Goal: Navigation & Orientation: Find specific page/section

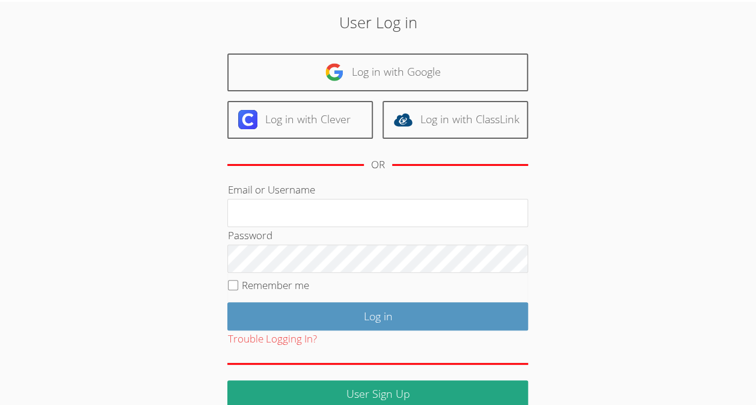
scroll to position [61, 0]
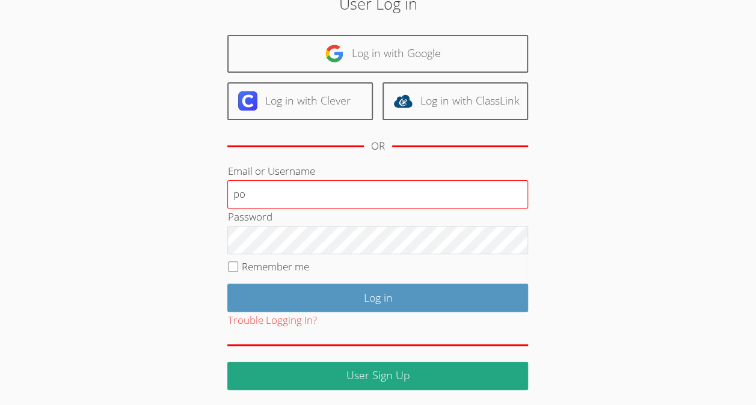
type input "[EMAIL_ADDRESS][DOMAIN_NAME]"
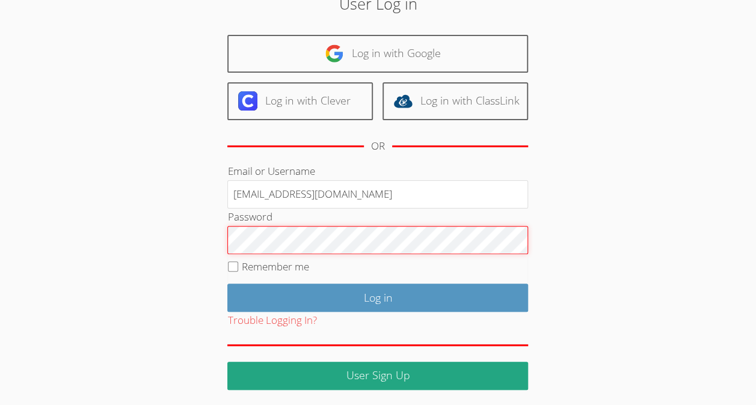
click at [227, 284] on input "Log in" at bounding box center [377, 298] width 301 height 28
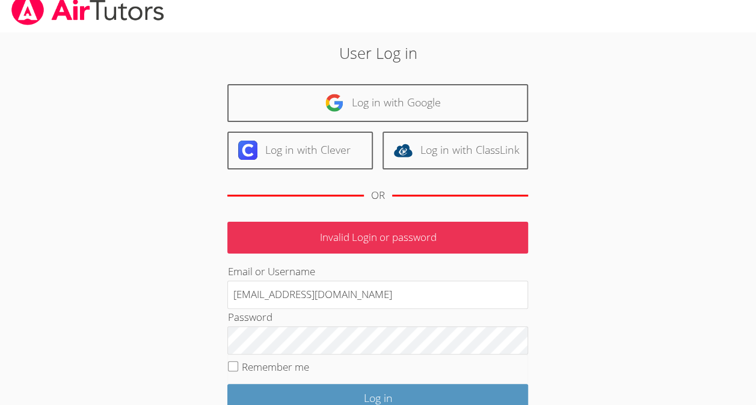
scroll to position [14, 0]
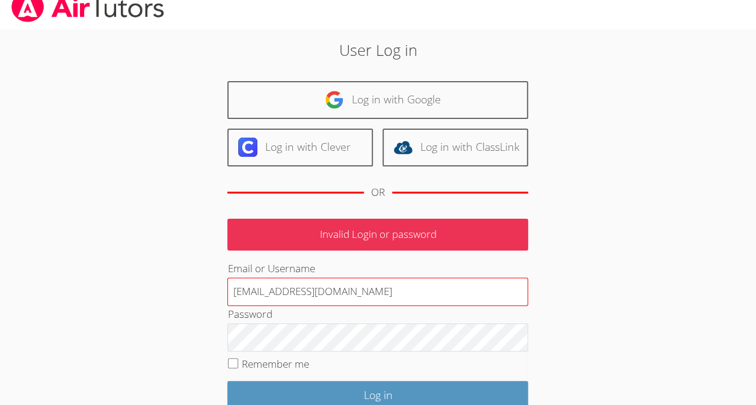
drag, startPoint x: 440, startPoint y: 289, endPoint x: 327, endPoint y: 283, distance: 113.2
click at [327, 283] on input "[EMAIL_ADDRESS][DOMAIN_NAME]" at bounding box center [377, 292] width 301 height 29
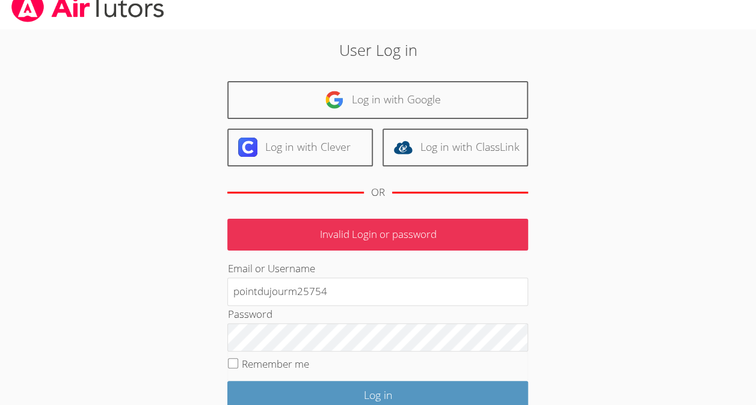
type input "pointdujourm25754"
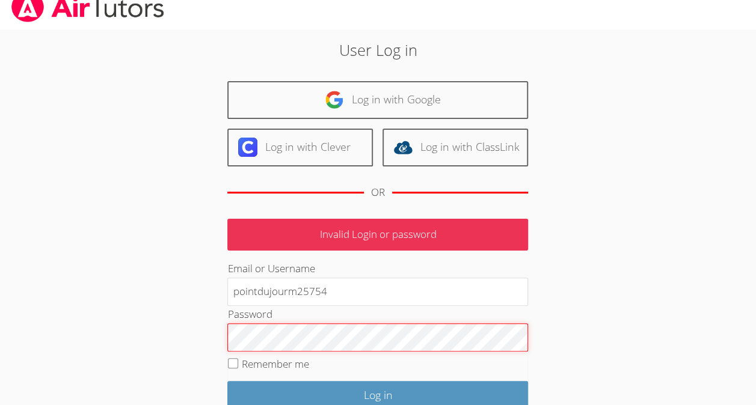
click at [227, 381] on input "Log in" at bounding box center [377, 395] width 301 height 28
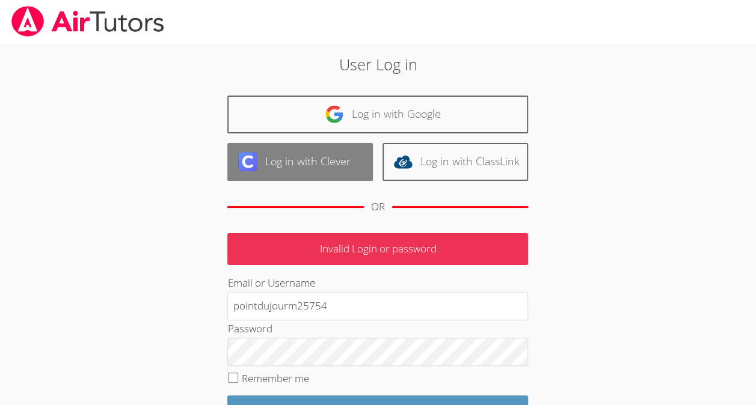
click at [296, 158] on link "Log in with Clever" at bounding box center [300, 162] width 146 height 38
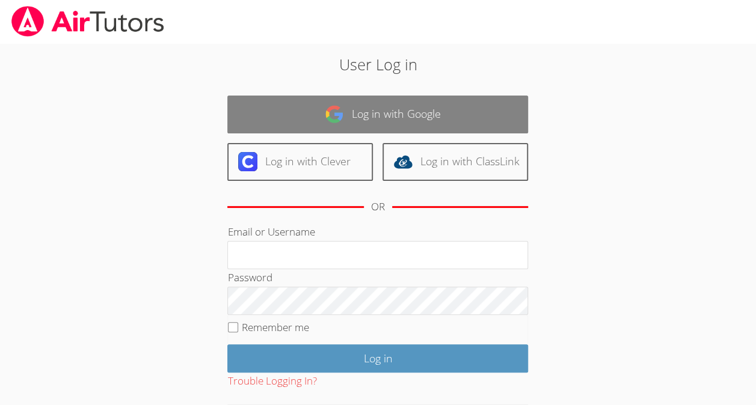
click at [386, 118] on link "Log in with Google" at bounding box center [377, 115] width 301 height 38
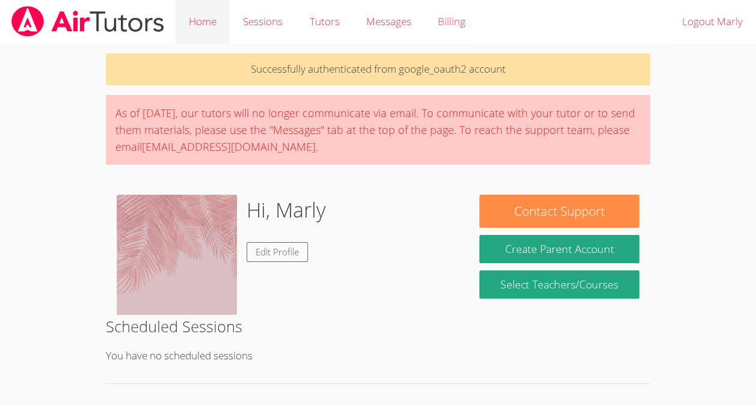
click at [223, 18] on link "Home" at bounding box center [203, 22] width 54 height 44
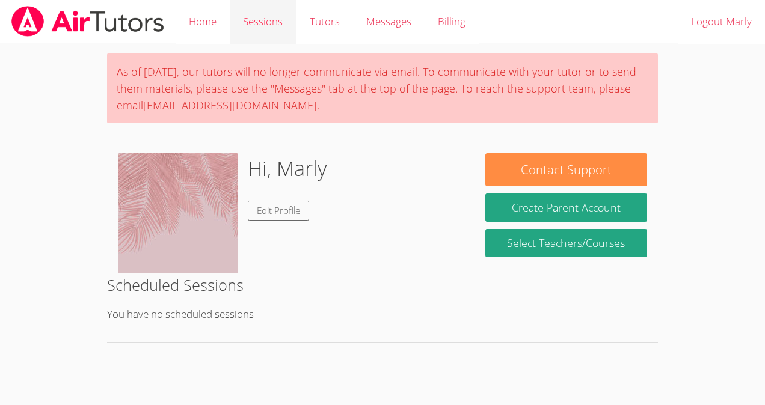
click at [268, 32] on link "Sessions" at bounding box center [263, 22] width 66 height 44
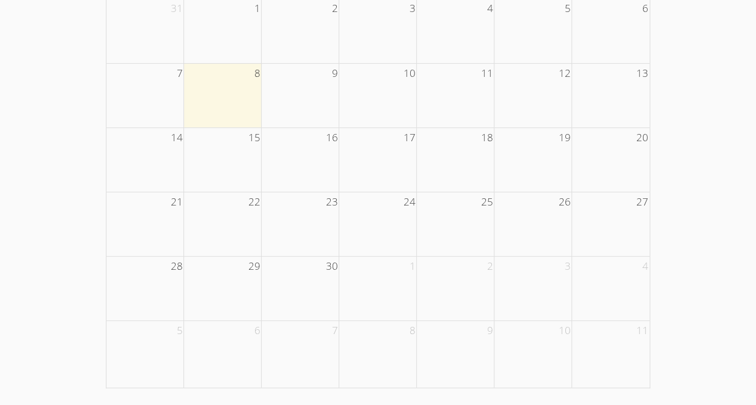
scroll to position [72, 0]
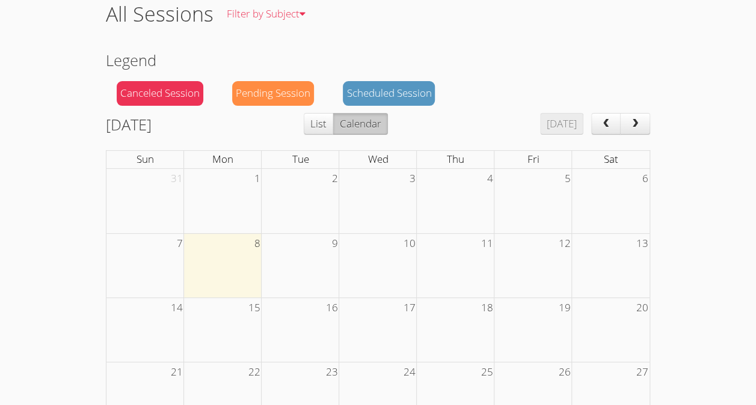
click at [333, 129] on button "List" at bounding box center [318, 124] width 29 height 22
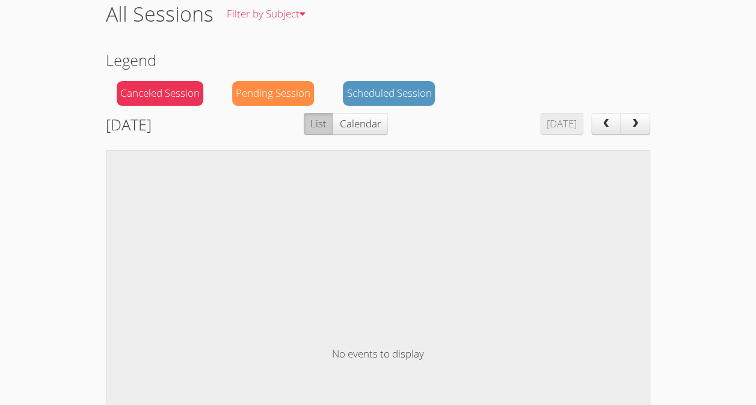
scroll to position [0, 0]
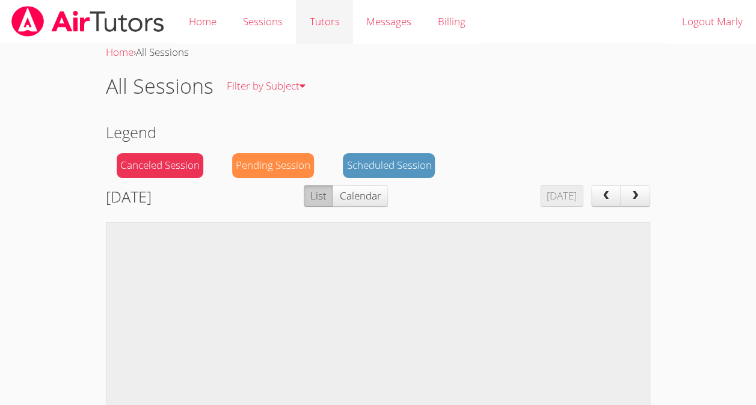
click at [332, 33] on link "Tutors" at bounding box center [324, 22] width 57 height 44
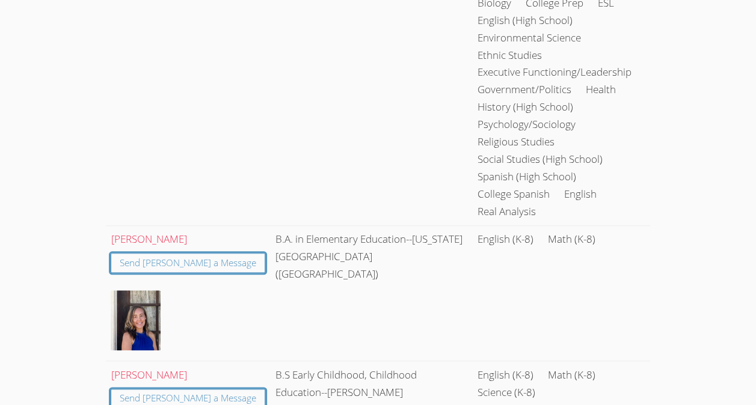
scroll to position [626, 0]
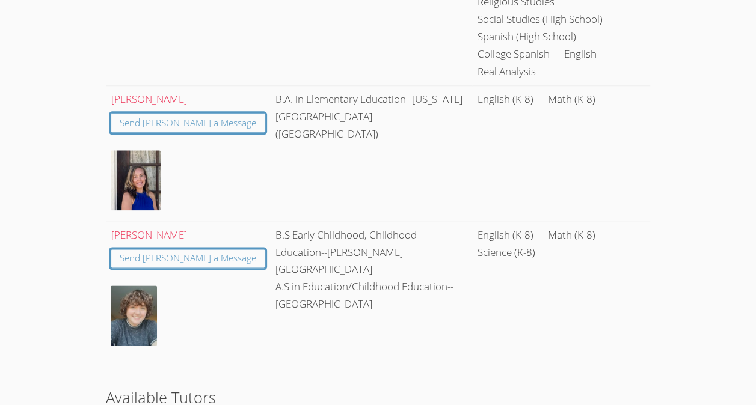
click at [119, 286] on img at bounding box center [134, 316] width 46 height 60
click at [156, 228] on link "Caitlin Yartym" at bounding box center [149, 235] width 76 height 14
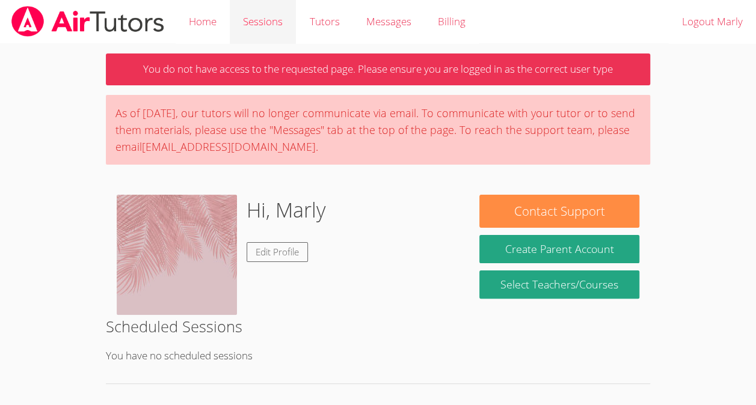
click at [277, 20] on link "Sessions" at bounding box center [263, 22] width 66 height 44
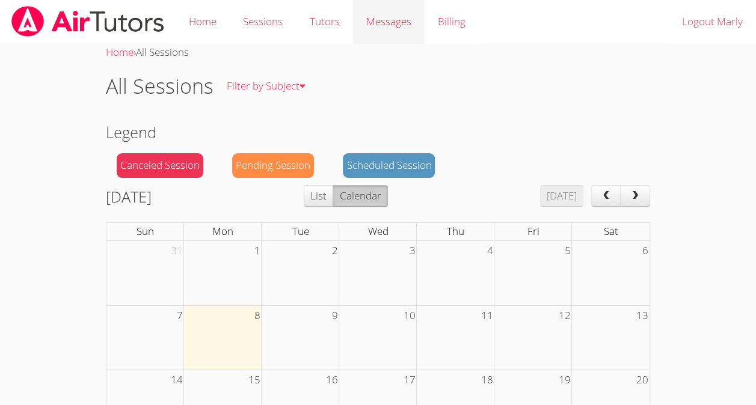
click at [415, 18] on link "Messages" at bounding box center [389, 22] width 72 height 44
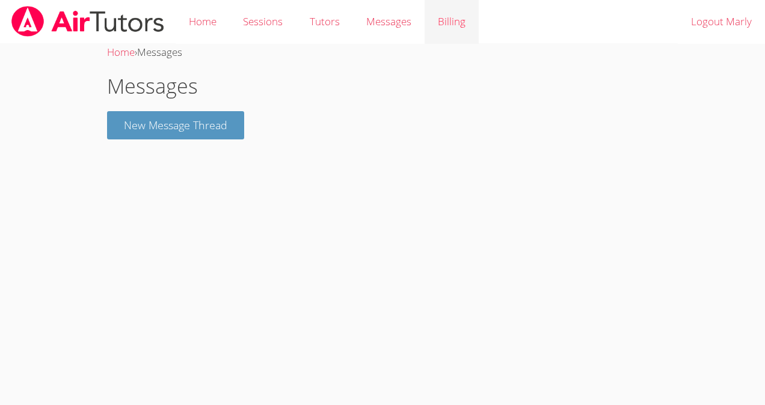
click at [446, 16] on link "Billing" at bounding box center [452, 22] width 54 height 44
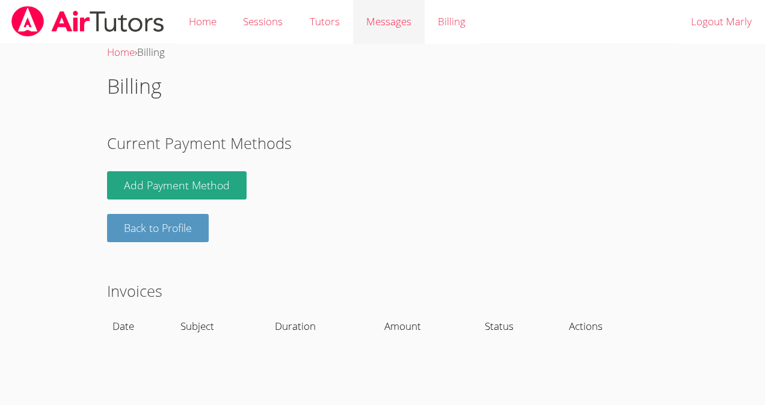
click at [411, 19] on span "Messages" at bounding box center [388, 21] width 45 height 14
